Goal: Information Seeking & Learning: Find specific fact

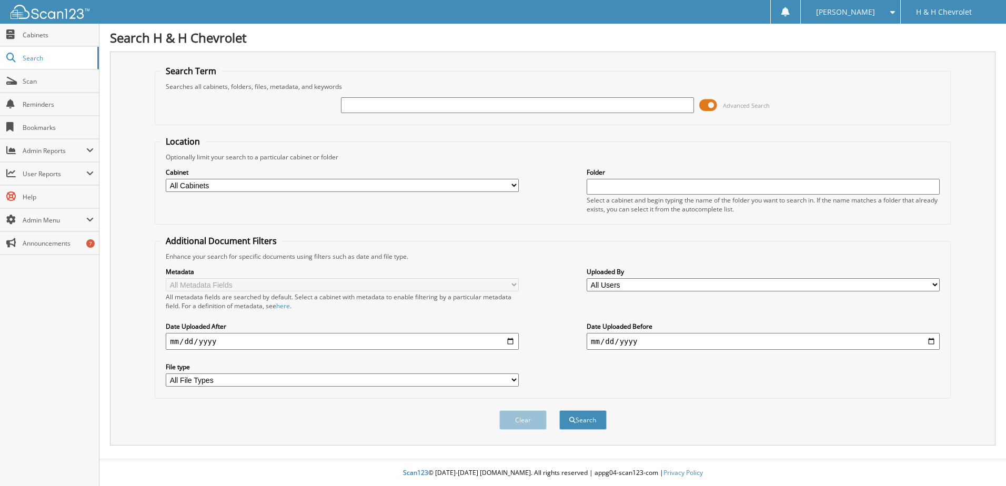
click at [481, 108] on input "text" at bounding box center [517, 105] width 353 height 16
type input "2023954"
click at [559, 410] on button "Search" at bounding box center [582, 419] width 47 height 19
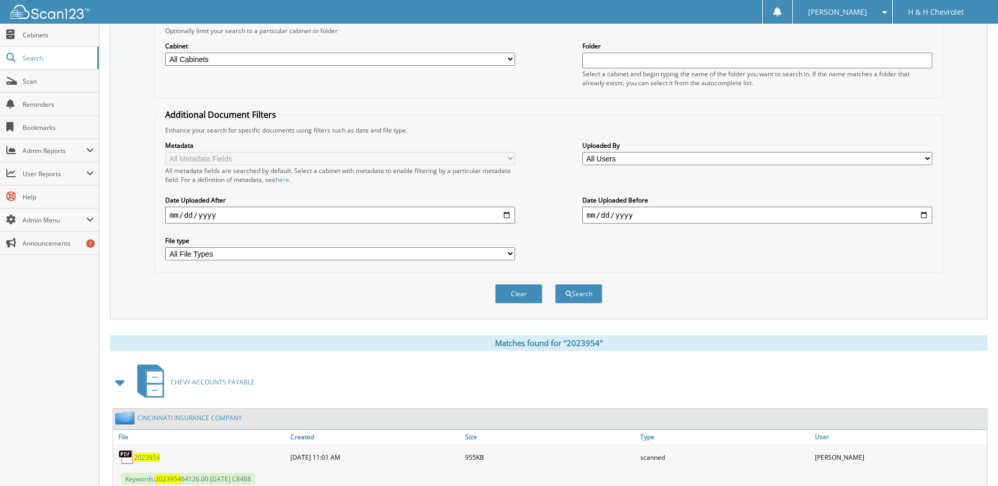
scroll to position [160, 0]
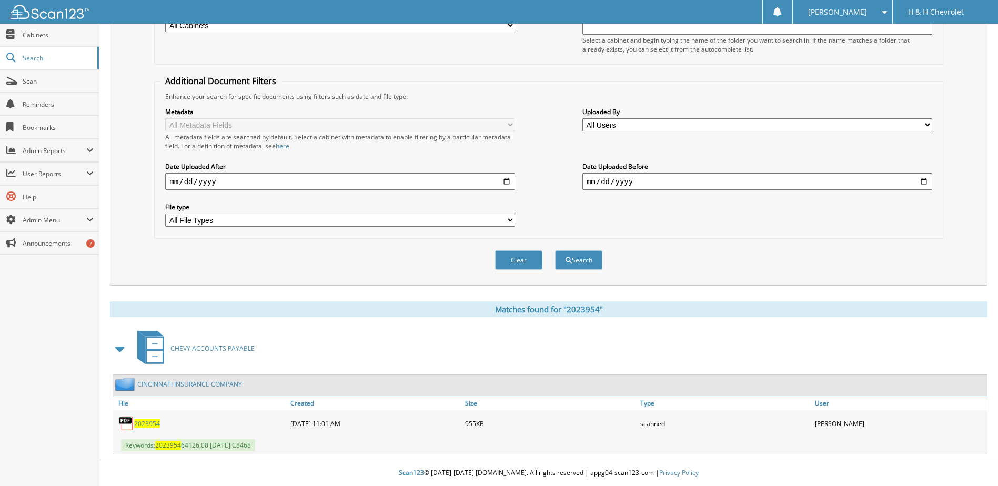
click at [145, 424] on span "2023954" at bounding box center [147, 423] width 26 height 9
click at [122, 405] on link "File" at bounding box center [200, 403] width 175 height 14
click at [124, 403] on link "File" at bounding box center [200, 403] width 175 height 14
click at [185, 354] on link "CHEVY ACCOUNTS PAYABLE" at bounding box center [193, 349] width 124 height 42
